Goal: Find specific page/section: Find specific page/section

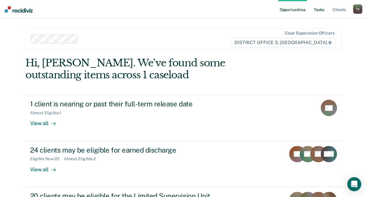
click at [321, 9] on link "Tasks" at bounding box center [319, 9] width 13 height 19
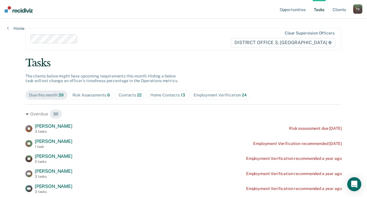
click at [164, 93] on div "Home Contacts 13" at bounding box center [167, 95] width 35 height 5
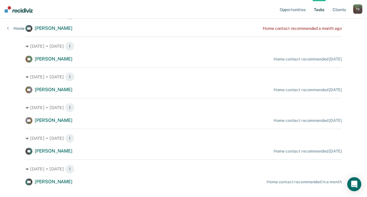
scroll to position [324, 0]
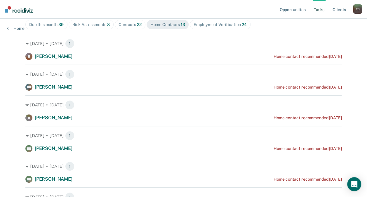
click at [124, 80] on div "[DATE] • [DATE] 1 RM [PERSON_NAME] Home contact recommended [DATE]" at bounding box center [183, 78] width 316 height 26
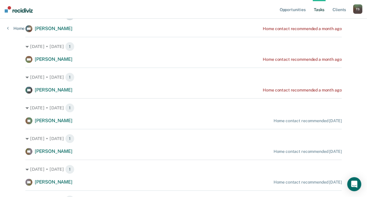
scroll to position [198, 0]
